Goal: Task Accomplishment & Management: Manage account settings

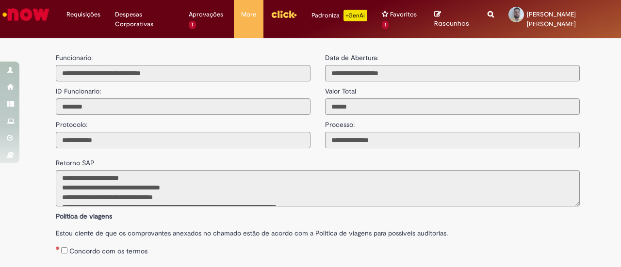
scroll to position [106, 0]
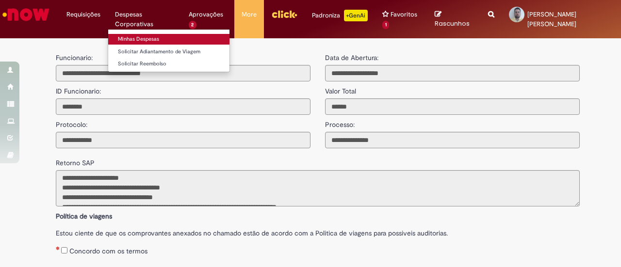
click at [128, 36] on link "Minhas Despesas" at bounding box center [168, 39] width 121 height 11
